Goal: Transaction & Acquisition: Purchase product/service

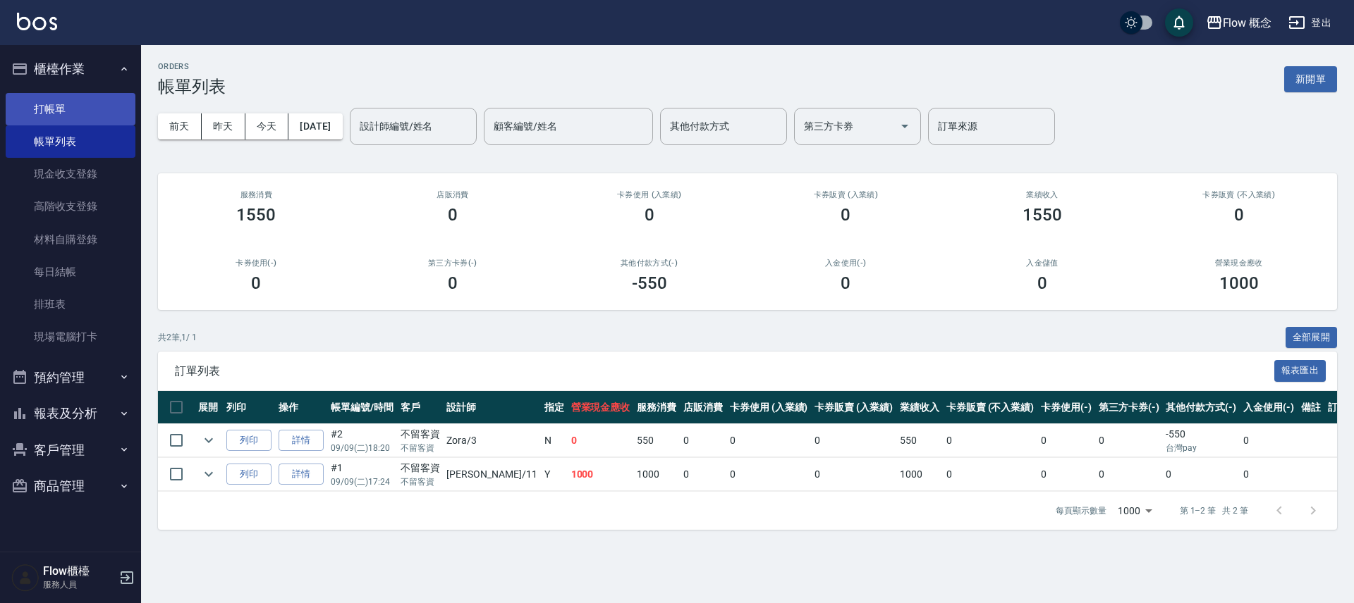
click at [34, 109] on link "打帳單" at bounding box center [71, 109] width 130 height 32
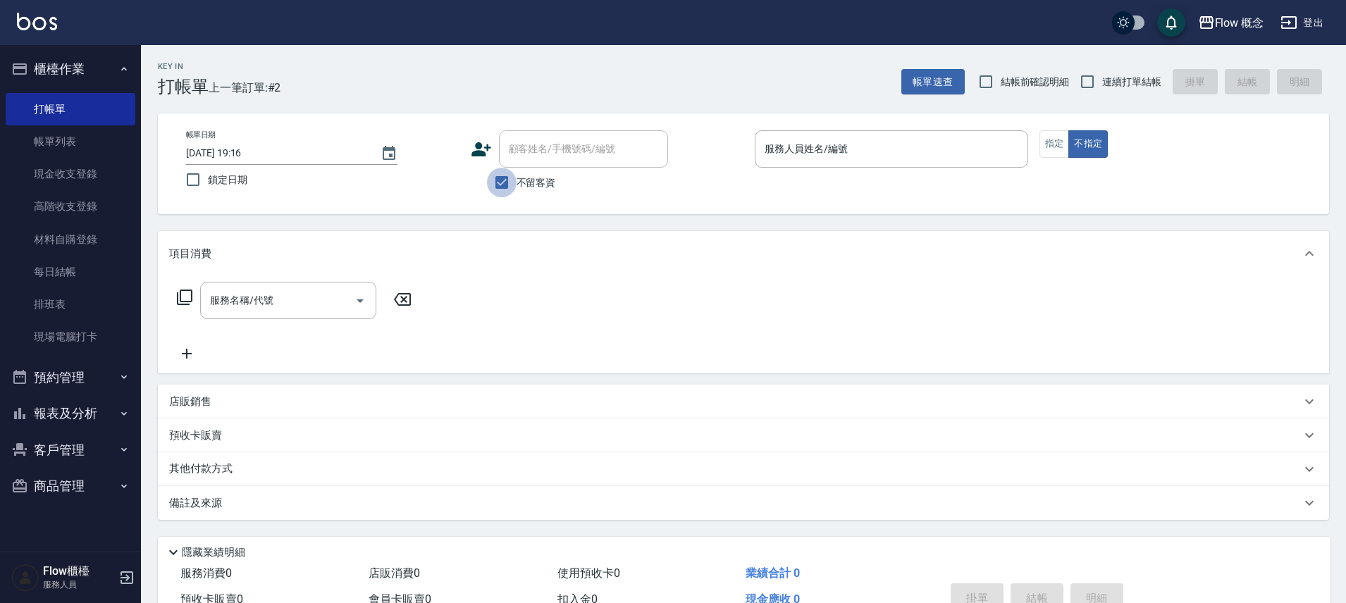
click at [496, 187] on input "不留客資" at bounding box center [502, 183] width 30 height 30
checkbox input "false"
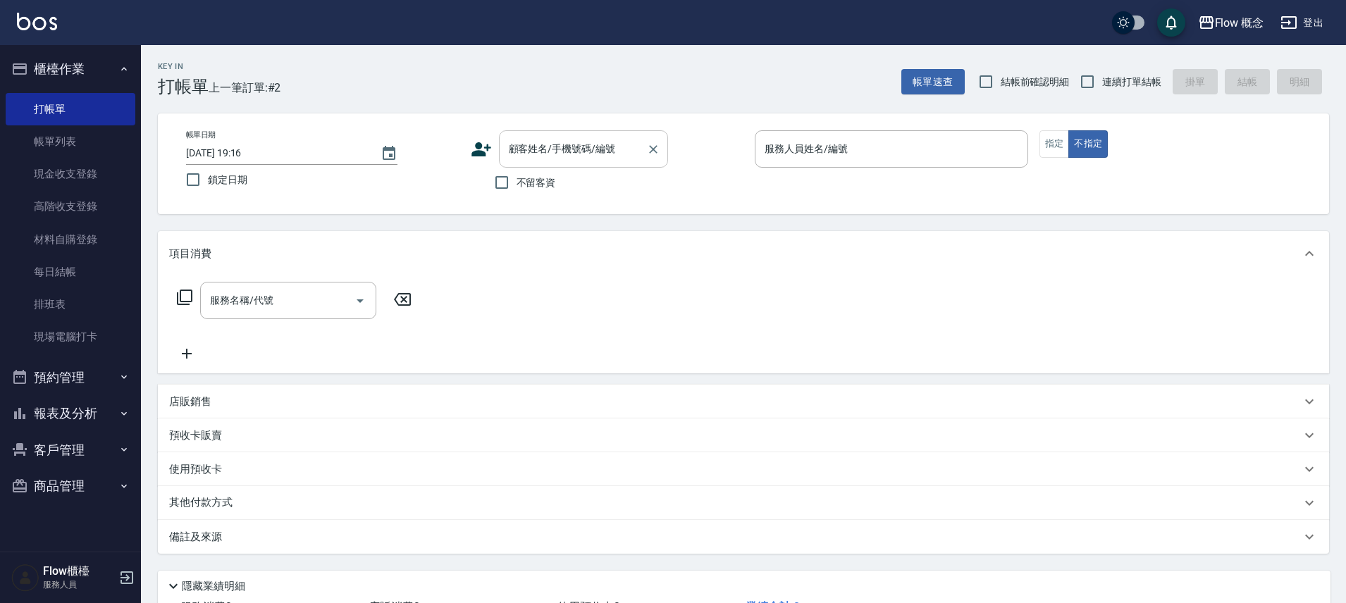
click at [572, 154] on input "顧客姓名/手機號碼/編號" at bounding box center [572, 149] width 135 height 25
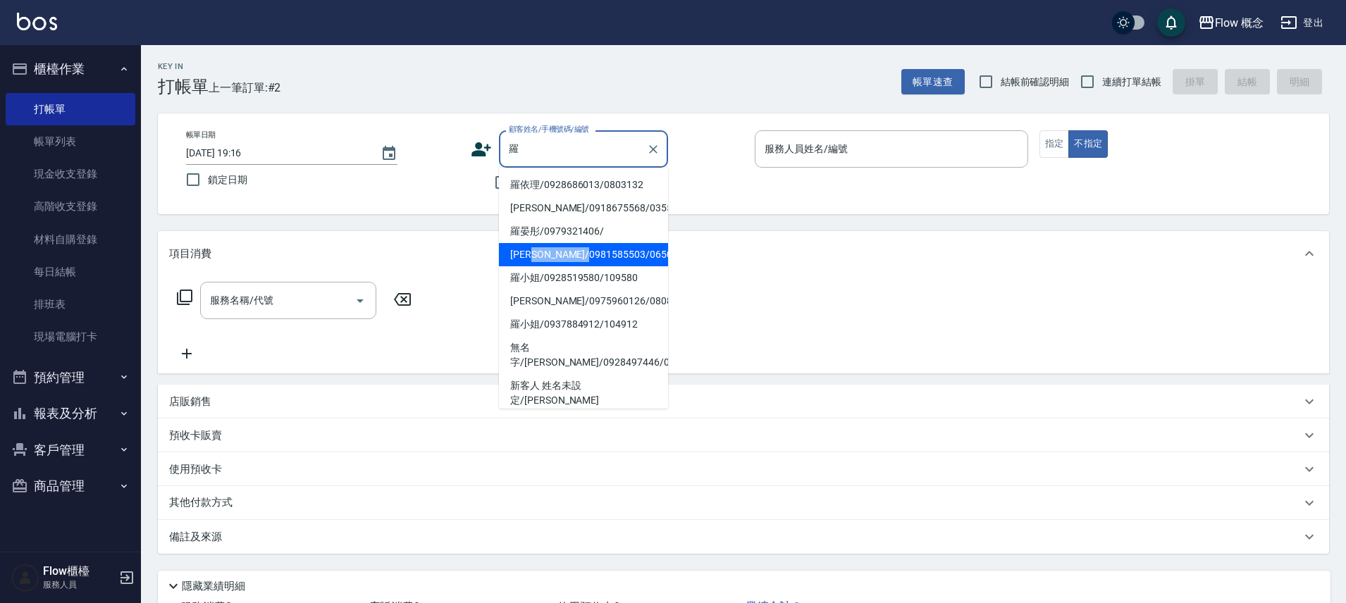
click at [649, 255] on li "[PERSON_NAME]/0981585503/06503" at bounding box center [583, 254] width 169 height 23
type input "[PERSON_NAME]/0981585503/06503"
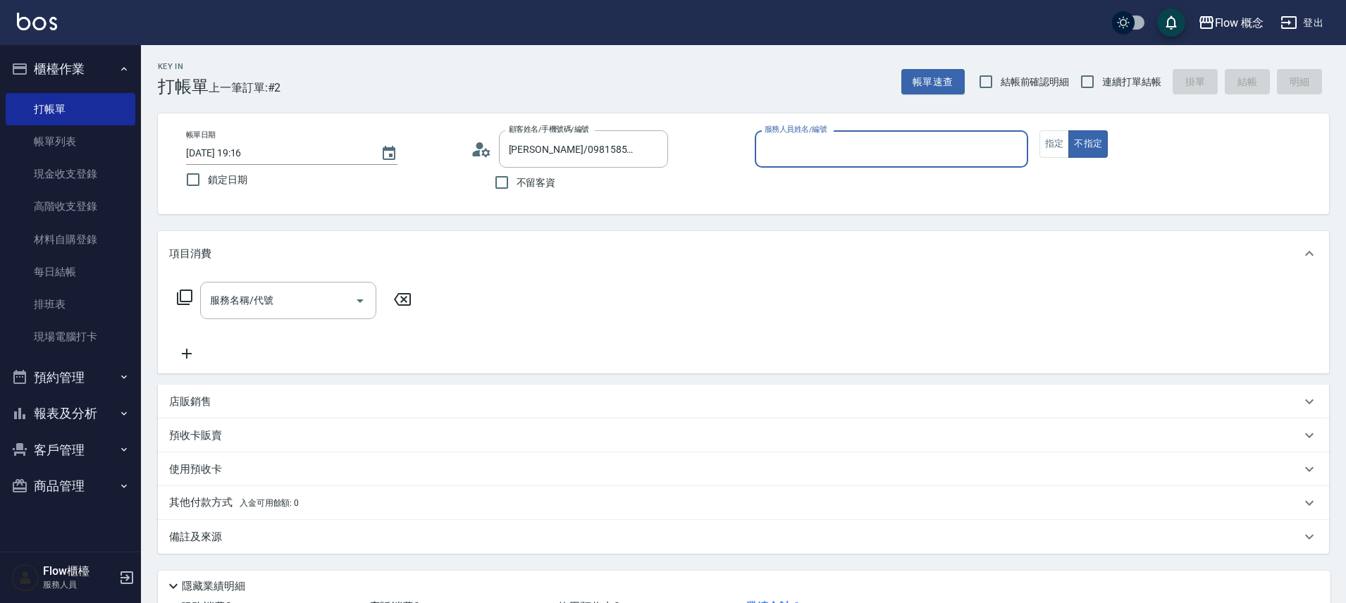
click at [846, 149] on input "服務人員姓名/編號" at bounding box center [891, 149] width 261 height 25
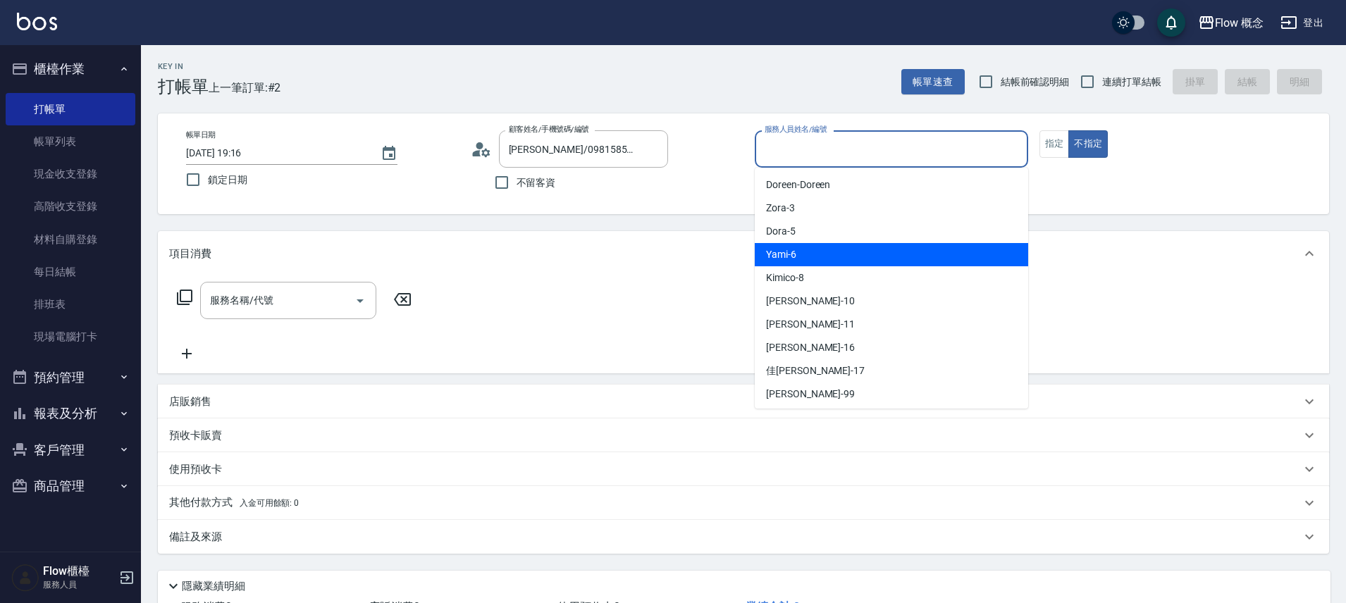
click at [811, 255] on div "Yami -6" at bounding box center [892, 254] width 274 height 23
type input "Yami-6"
click at [811, 255] on div "項目消費" at bounding box center [735, 254] width 1132 height 15
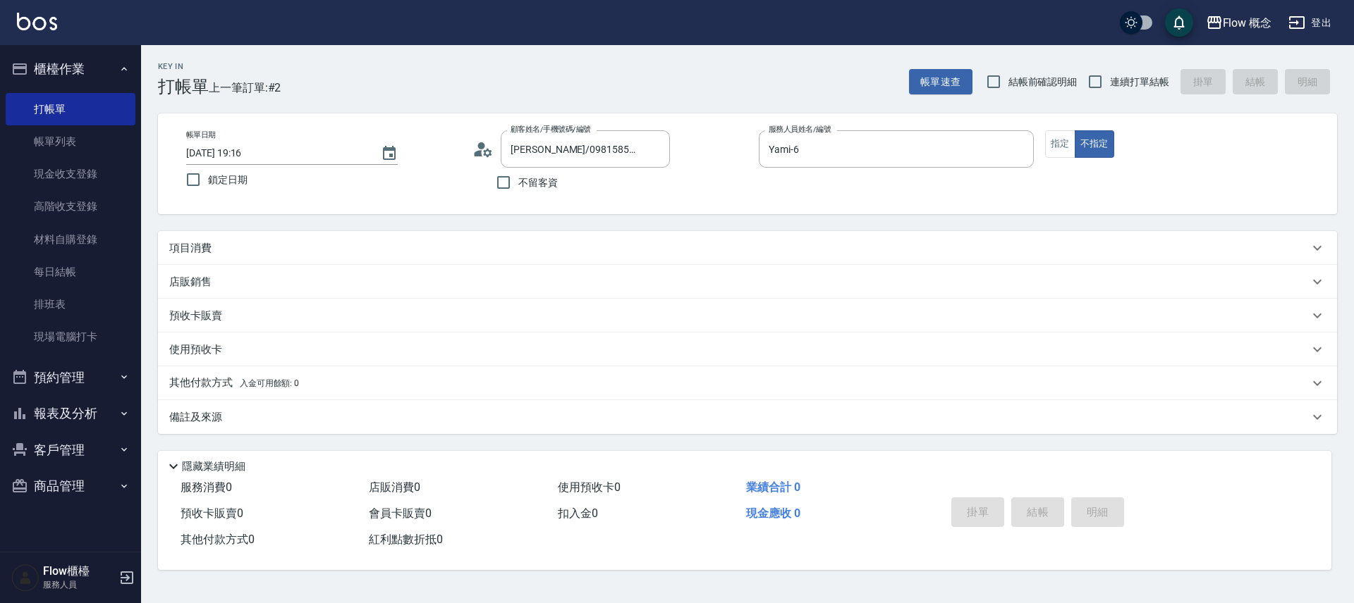
click at [225, 253] on div "項目消費" at bounding box center [738, 248] width 1139 height 15
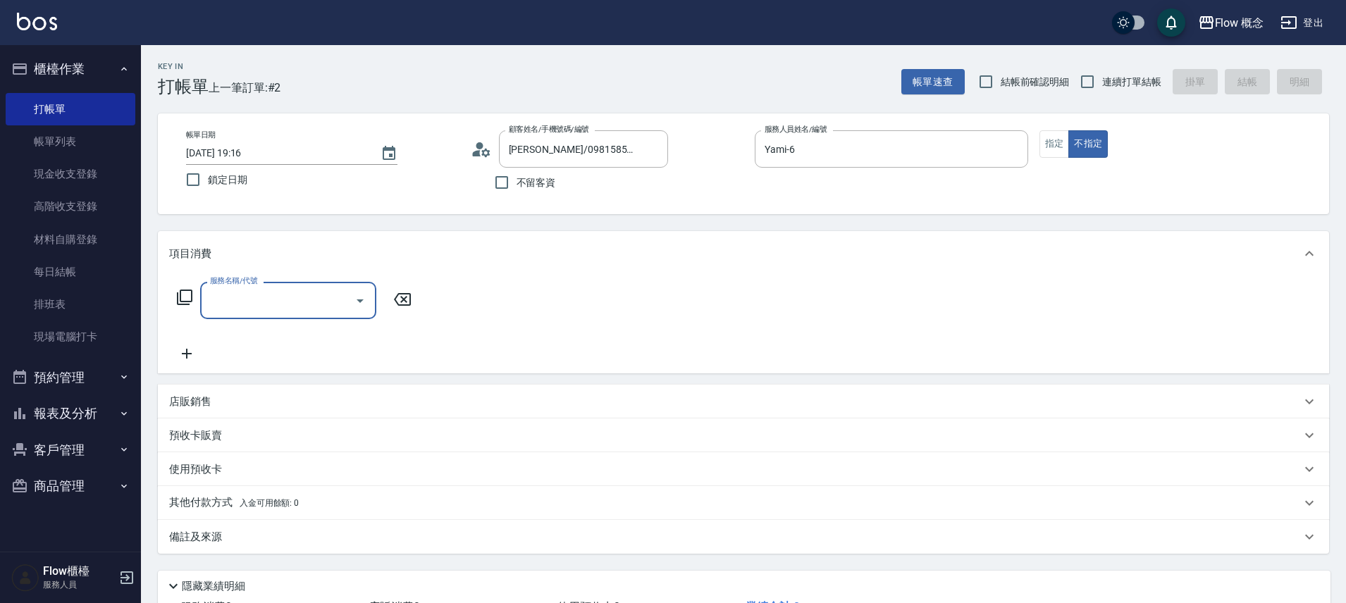
click at [186, 294] on icon at bounding box center [184, 297] width 17 height 17
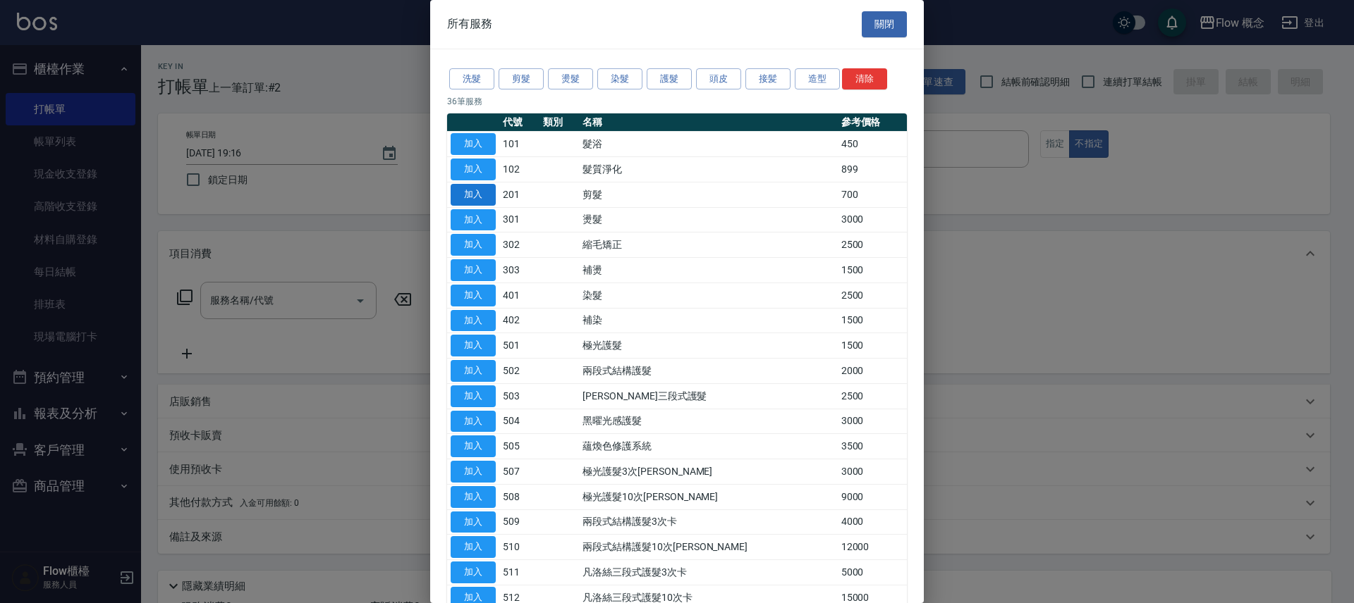
click at [478, 199] on button "加入" at bounding box center [472, 195] width 45 height 22
type input "剪髮(201)"
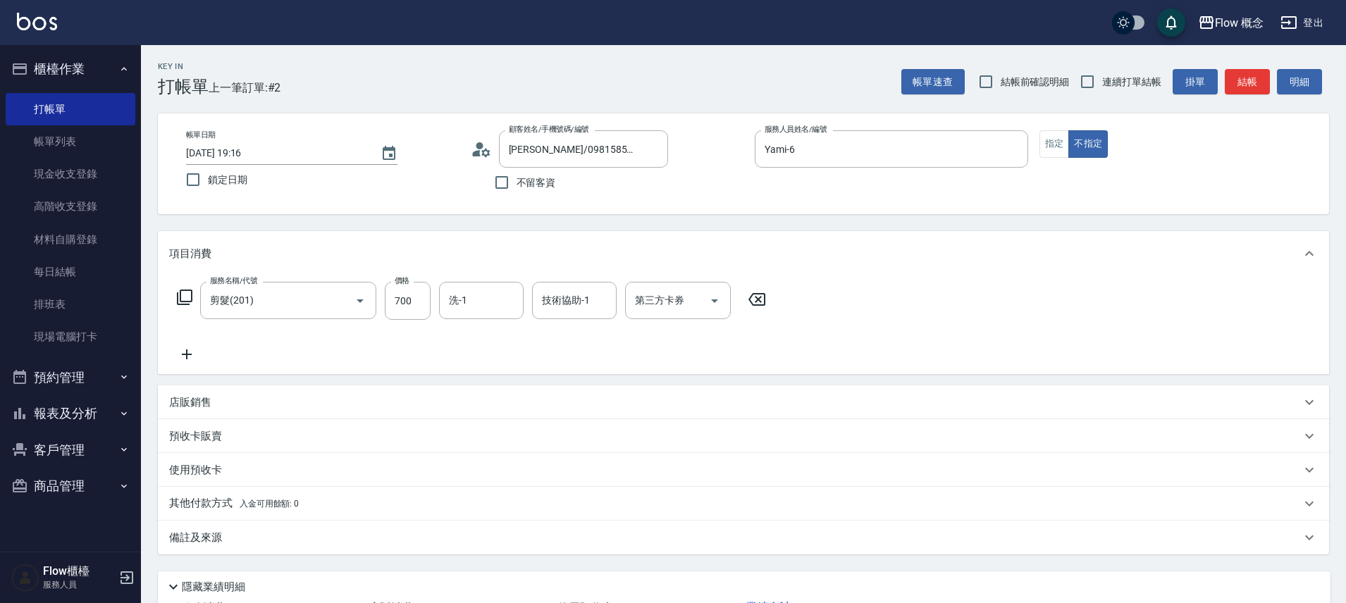
click at [192, 508] on p "其他付款方式 入金可用餘額: 0" at bounding box center [234, 504] width 130 height 16
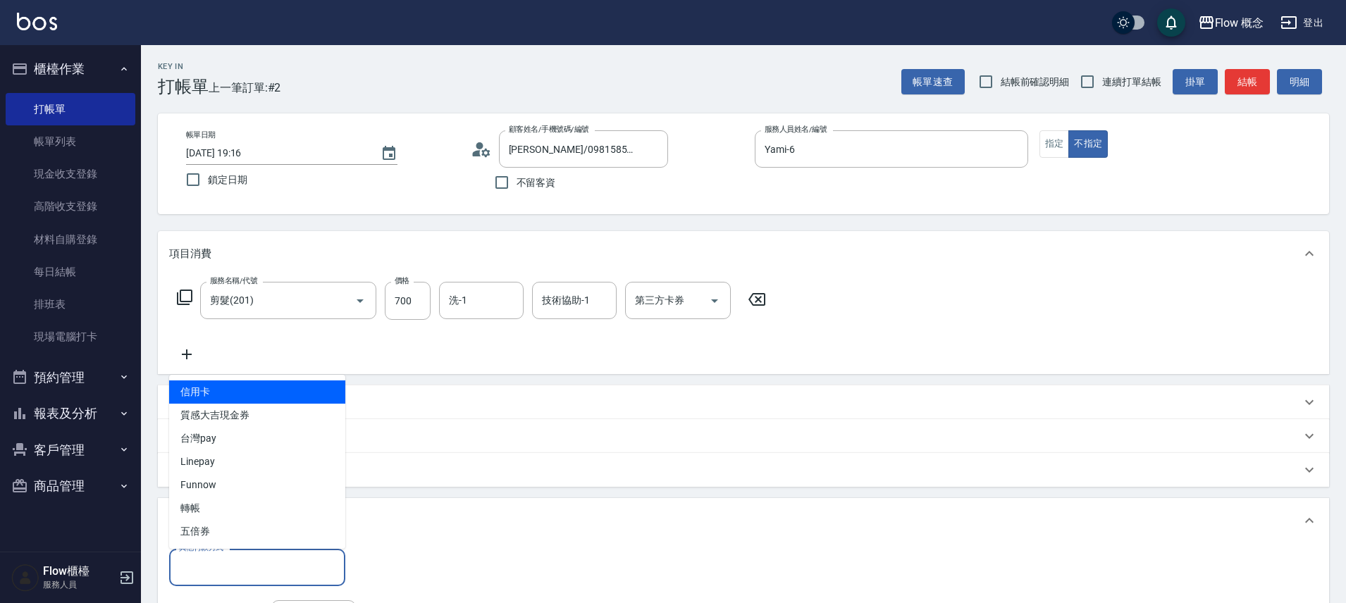
click at [193, 566] on input "其他付款方式" at bounding box center [258, 568] width 164 height 25
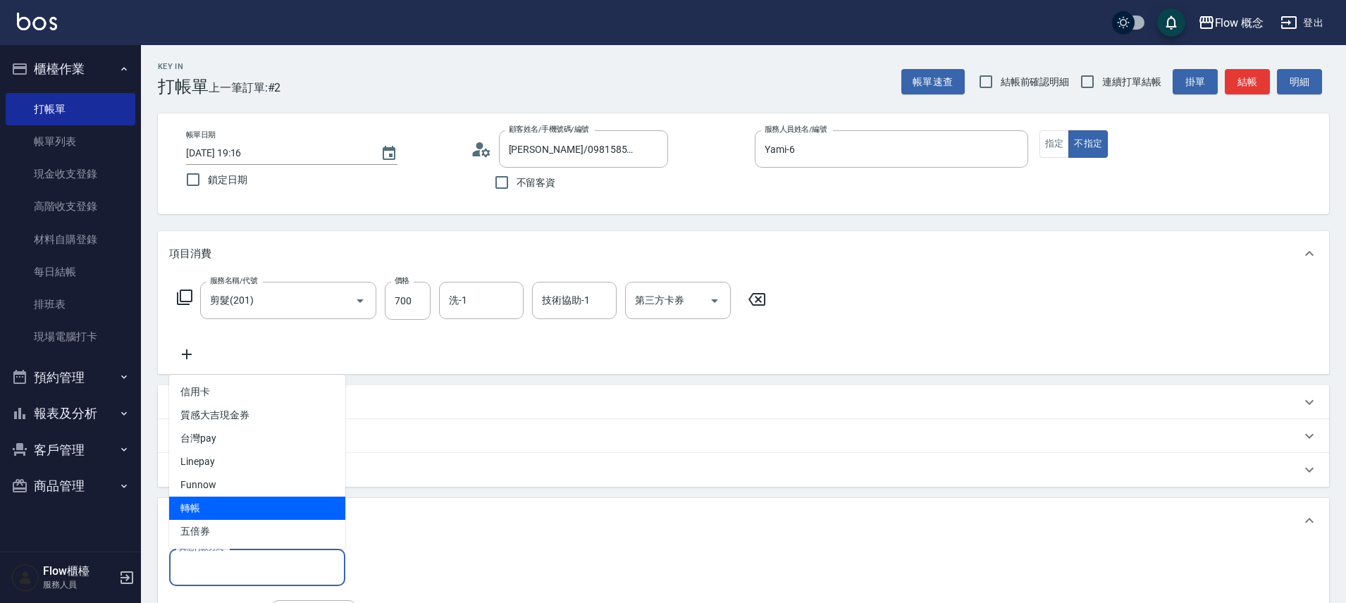
click at [210, 515] on span "轉帳" at bounding box center [257, 508] width 176 height 23
type input "轉帳"
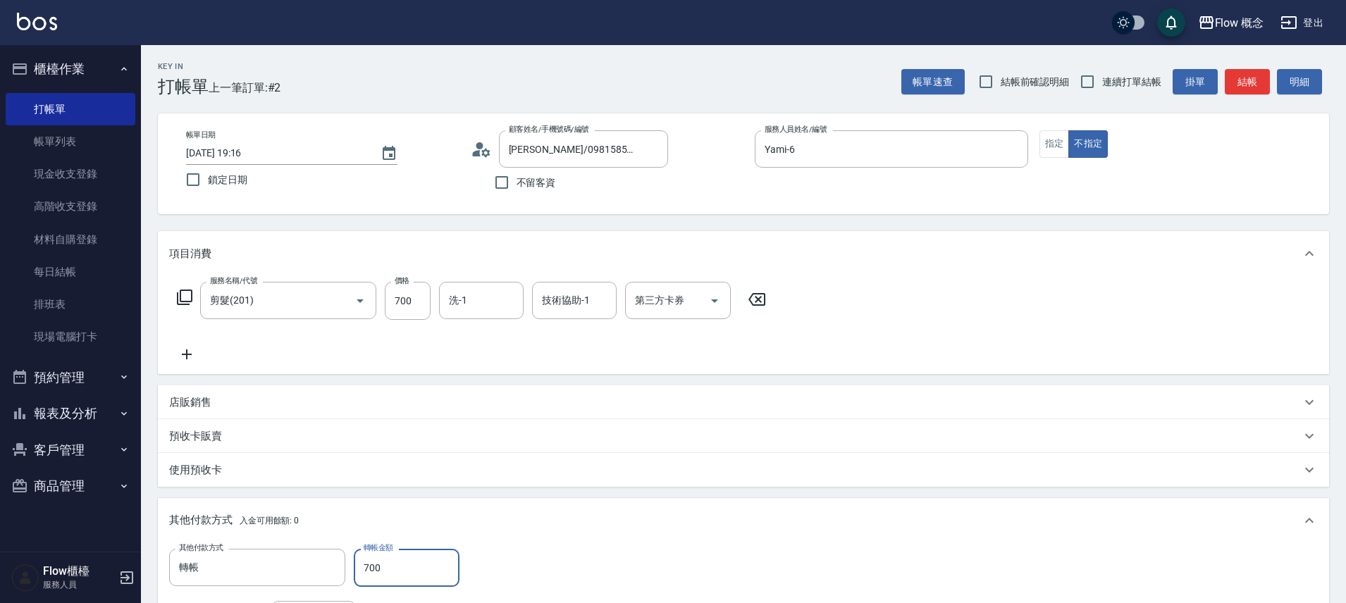
type input "700"
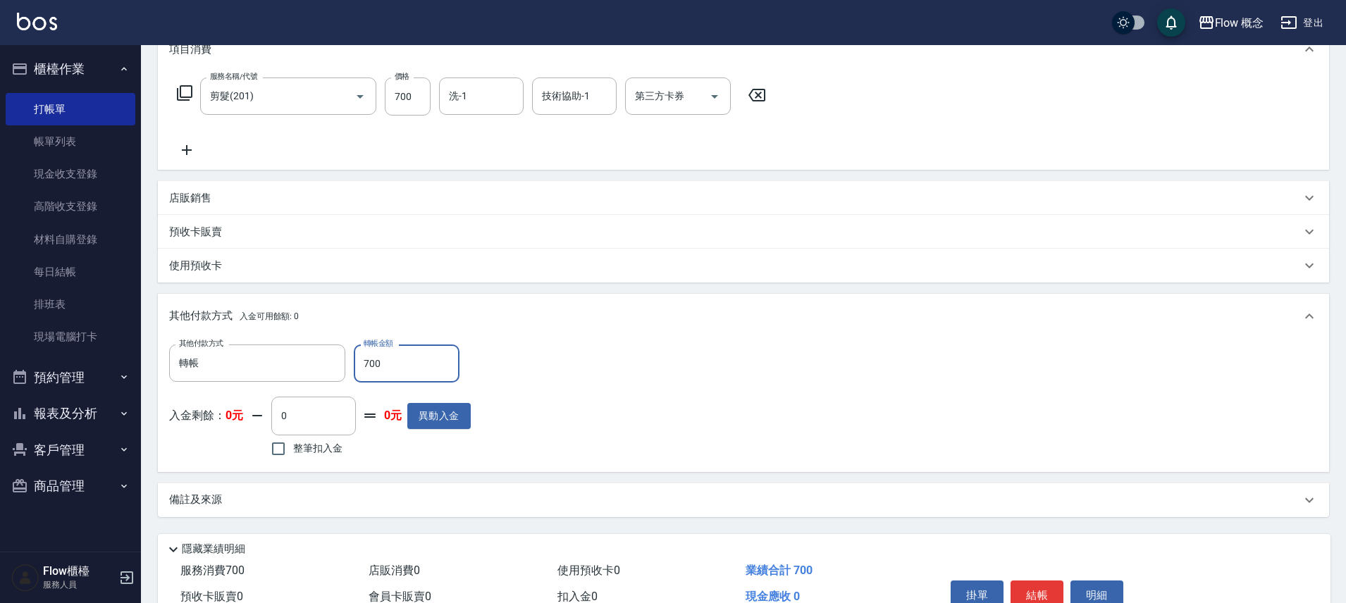
scroll to position [278, 0]
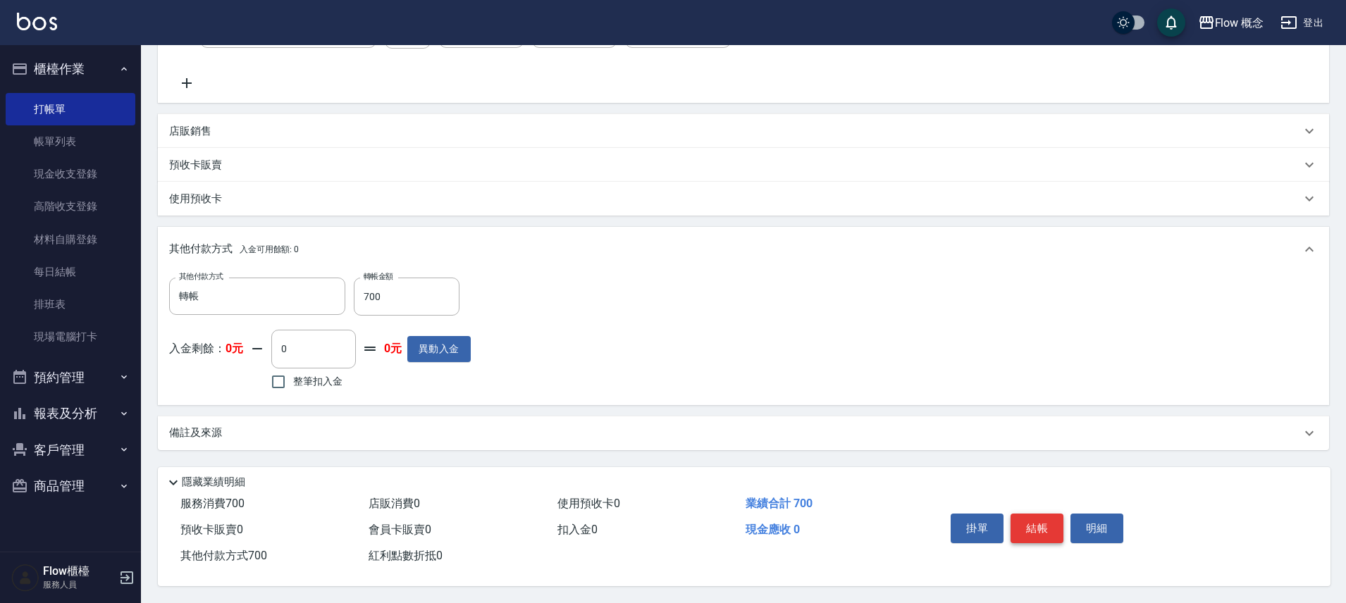
click at [1038, 535] on button "結帳" at bounding box center [1037, 529] width 53 height 30
